Goal: Task Accomplishment & Management: Manage account settings

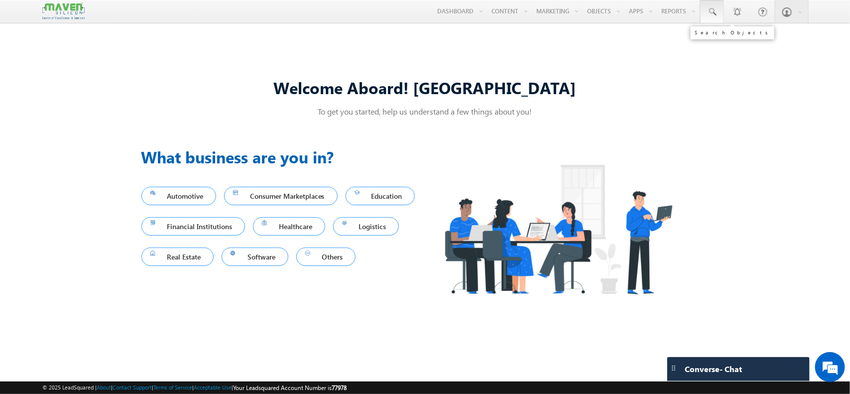
click at [708, 5] on link at bounding box center [712, 11] width 24 height 23
paste input "vignesh056@gmail.com"
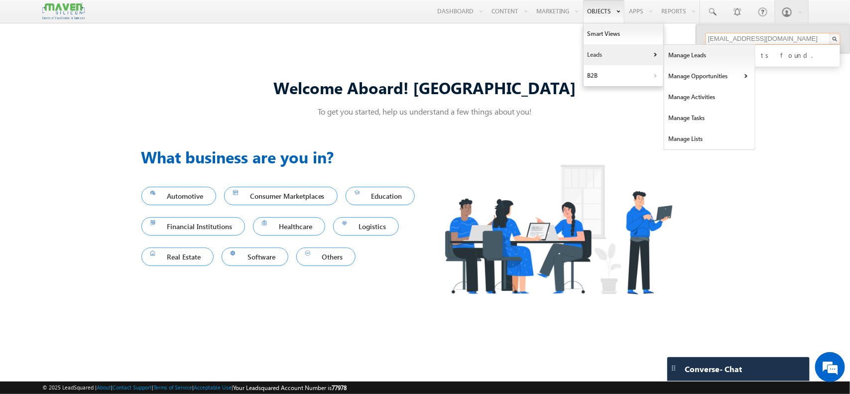
type input "vignesh056@gmail.com"
click at [653, 53] on b at bounding box center [654, 56] width 3 height 6
click at [676, 53] on link "Manage Leads" at bounding box center [709, 55] width 91 height 21
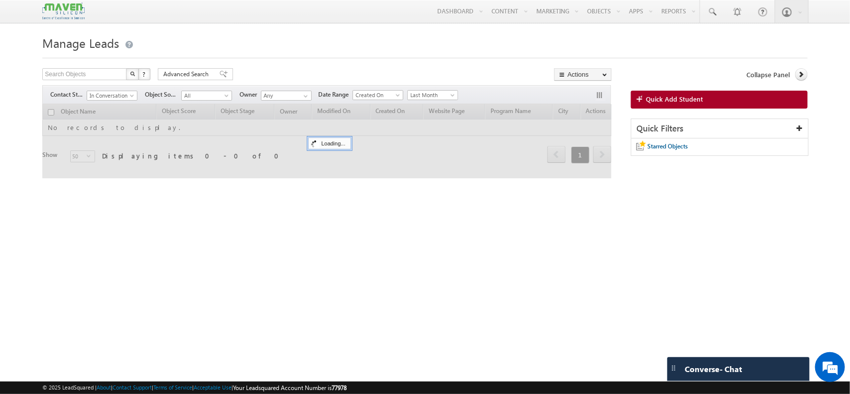
click at [675, 88] on div "Collapse Panel Quick Add Student Quick Filters Starred Objects" at bounding box center [719, 117] width 177 height 98
click at [673, 93] on link "Quick Add Student" at bounding box center [719, 100] width 177 height 18
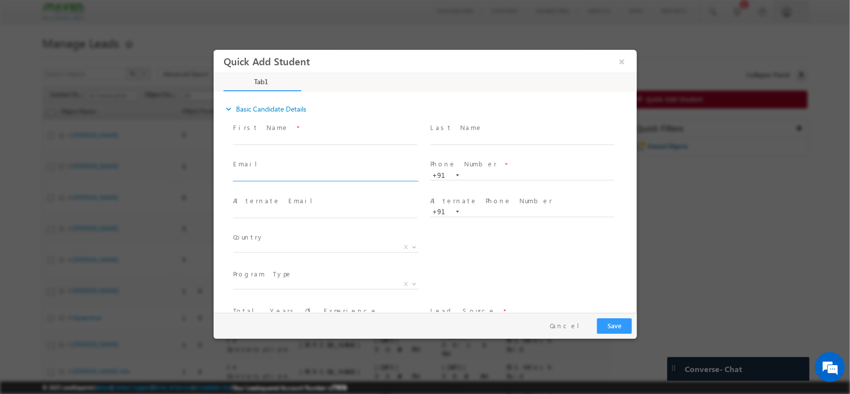
click at [282, 177] on input "text" at bounding box center [325, 176] width 184 height 10
click at [282, 177] on input "vignesh056@gmail.com" at bounding box center [325, 176] width 184 height 10
type input "vignesh056@gmail.com"
click at [623, 64] on button "×" at bounding box center [621, 61] width 17 height 18
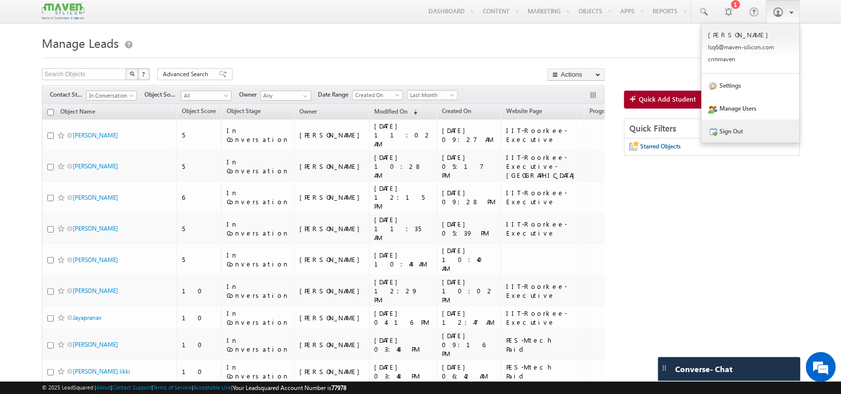
click at [748, 120] on link "Sign Out" at bounding box center [751, 131] width 98 height 23
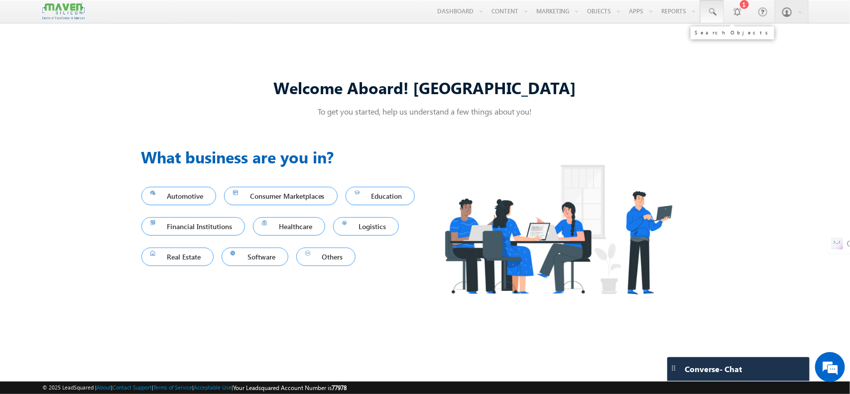
click at [713, 10] on span at bounding box center [712, 12] width 10 height 10
paste input "ESDPT01 15th Nov"
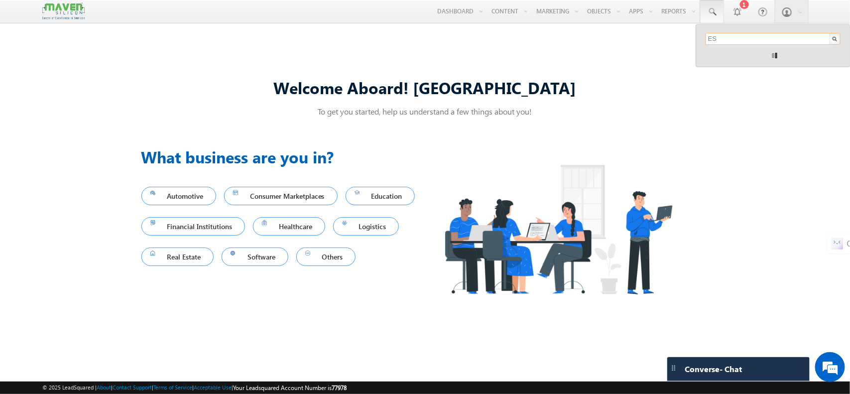
type input "E"
type input "ashish"
click at [746, 85] on div "Ashish Memane +91-8208126121 Ashishmemane99@gmail.com" at bounding box center [772, 65] width 133 height 41
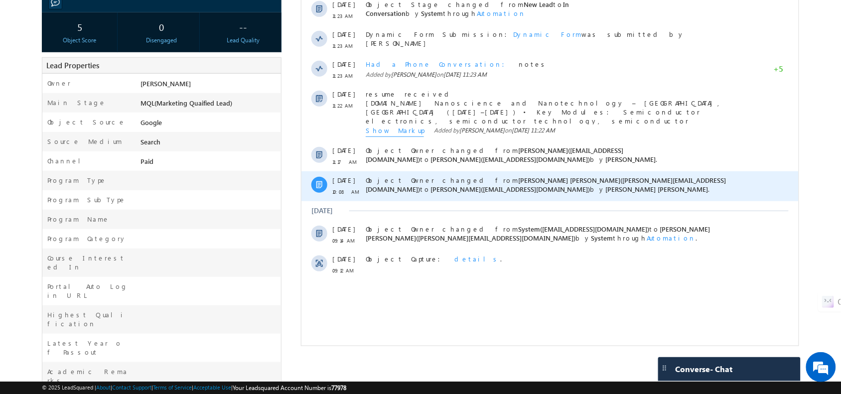
scroll to position [165, 0]
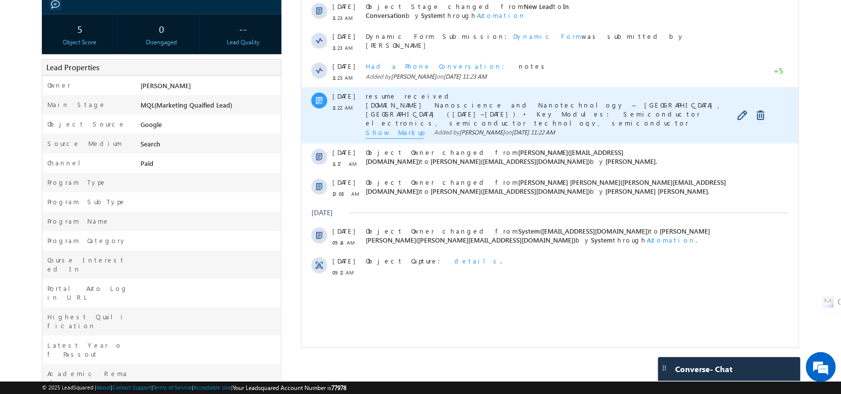
click at [395, 126] on span "resume received M.Sc Nanoscience and Nanotechnology – Swansea University, UK (2…" at bounding box center [548, 109] width 366 height 35
click at [389, 132] on span "Show Markup" at bounding box center [394, 133] width 58 height 11
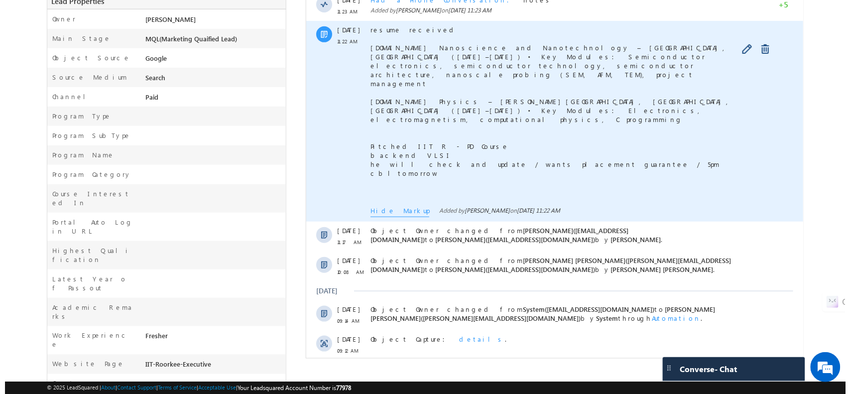
scroll to position [0, 0]
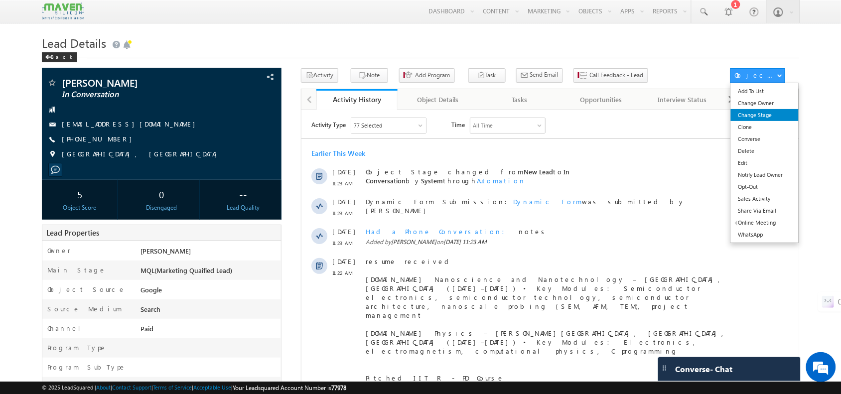
click at [763, 115] on link "Change Stage" at bounding box center [765, 115] width 68 height 12
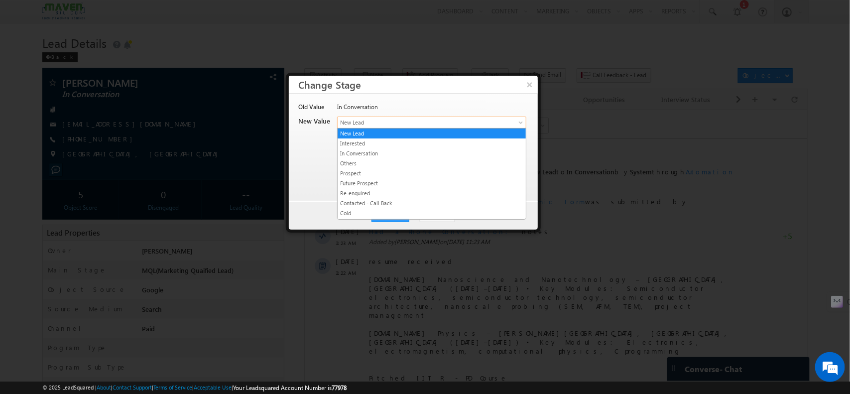
click at [371, 117] on link "New Lead" at bounding box center [431, 123] width 189 height 12
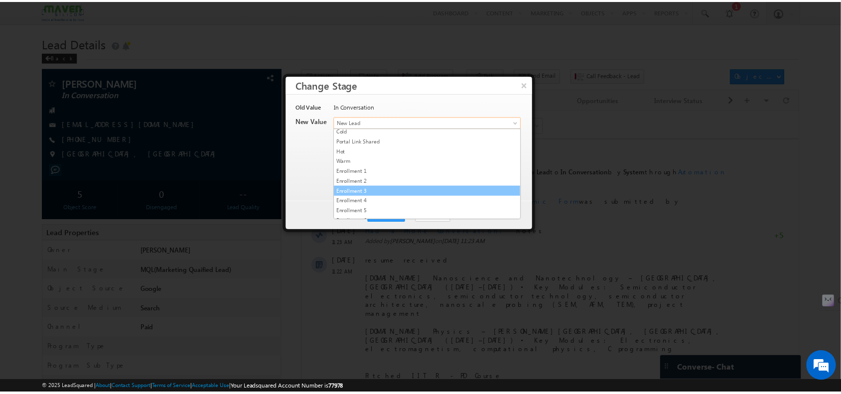
scroll to position [205, 0]
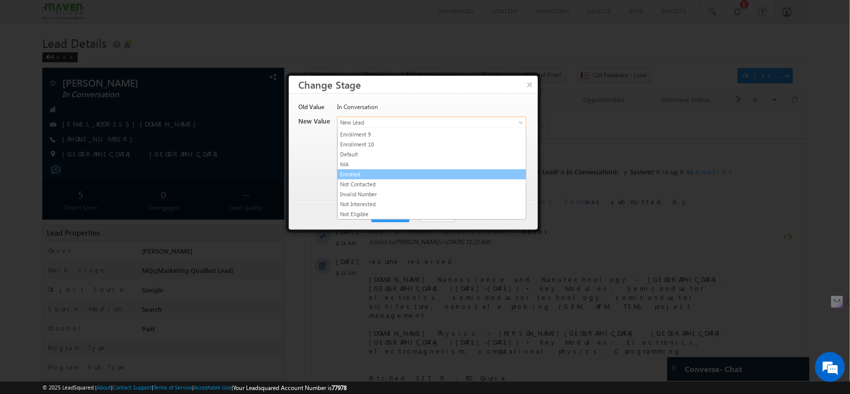
click at [375, 175] on link "Enrolled" at bounding box center [432, 174] width 188 height 9
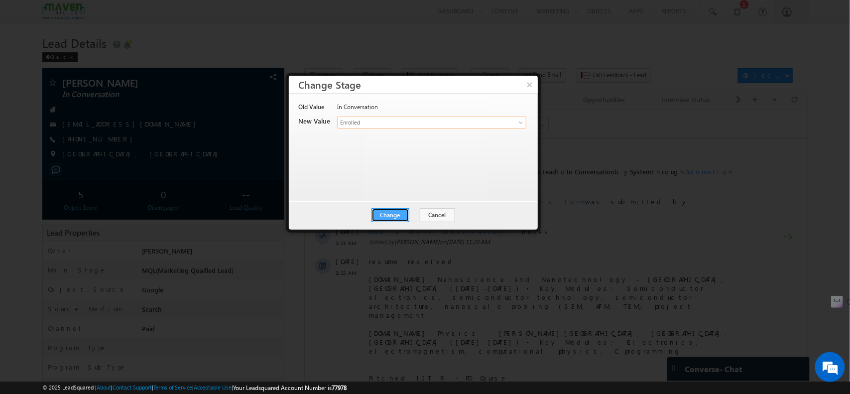
click at [396, 208] on button "Change" at bounding box center [391, 215] width 38 height 14
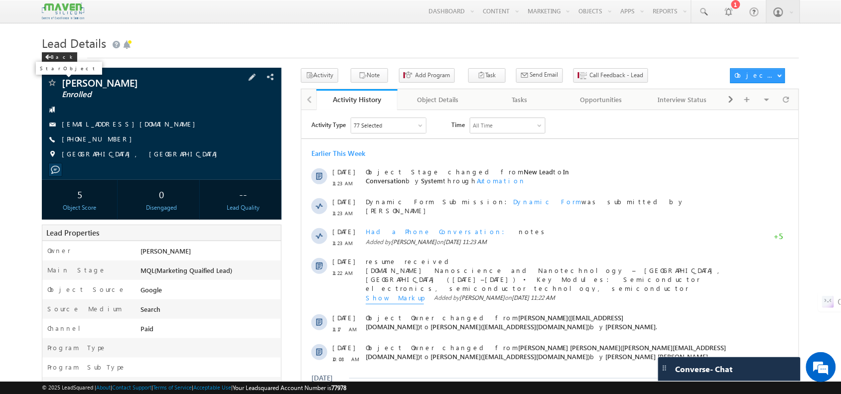
click at [53, 84] on span at bounding box center [52, 84] width 10 height 10
